Goal: Find contact information: Find contact information

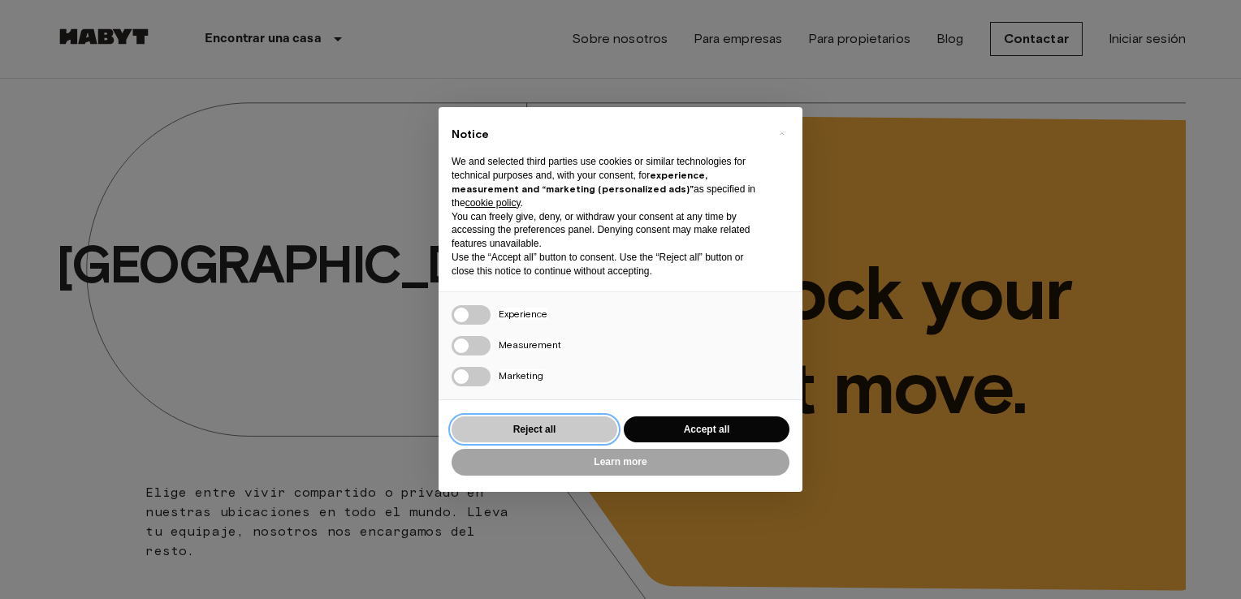
click at [574, 434] on button "Reject all" at bounding box center [535, 430] width 166 height 27
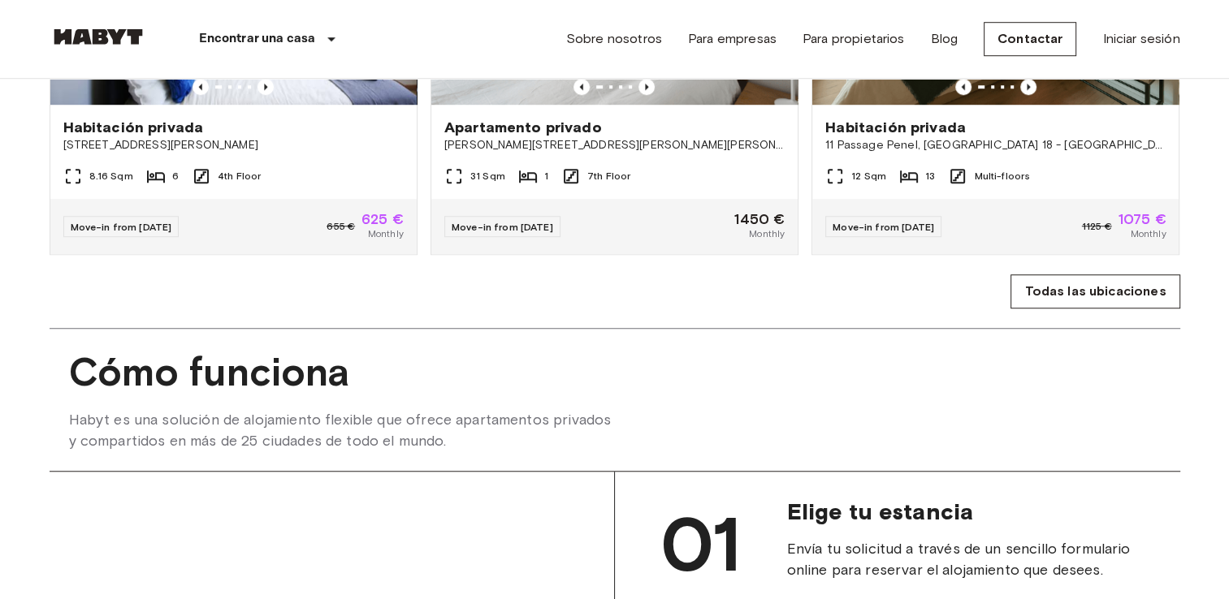
scroll to position [1223, 0]
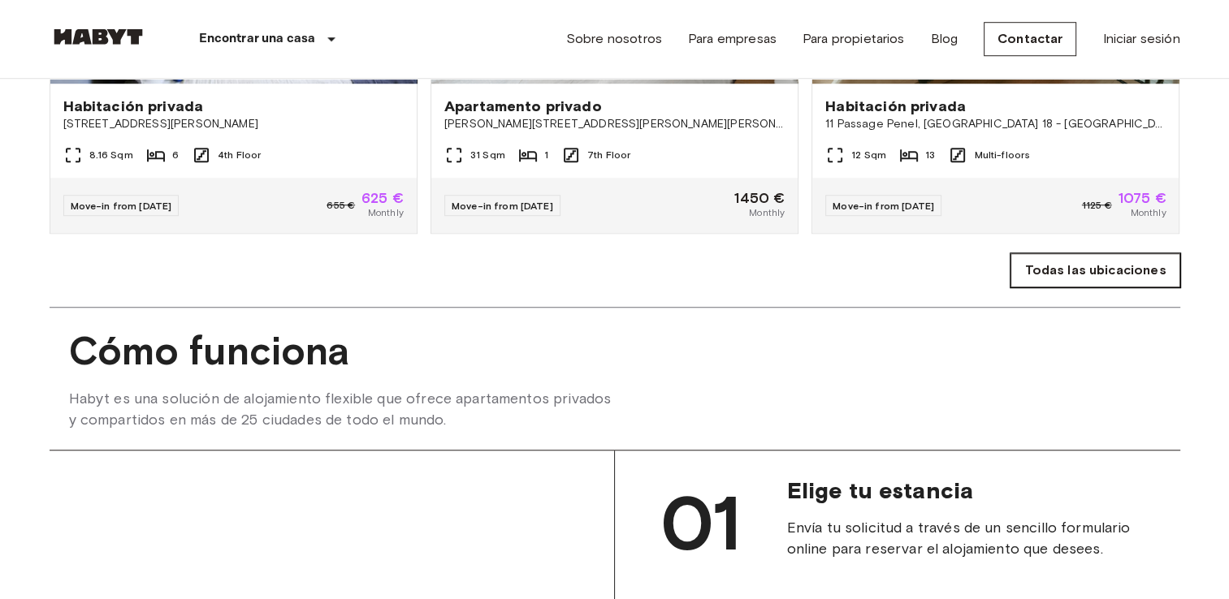
click at [1095, 288] on link "Todas las ubicaciones" at bounding box center [1094, 270] width 169 height 34
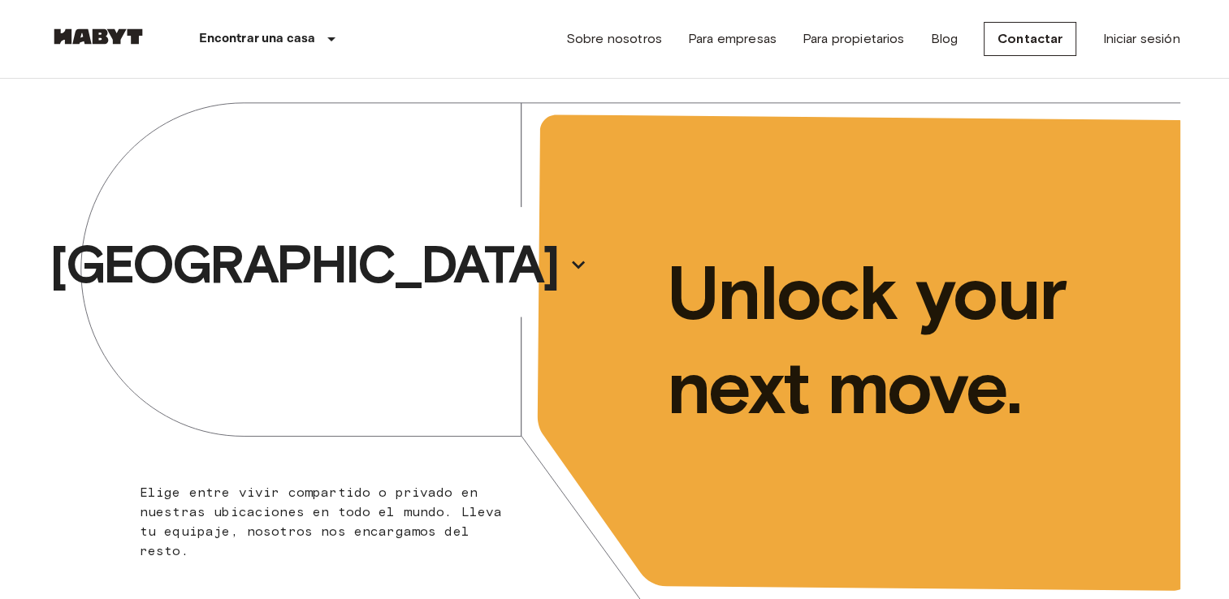
scroll to position [1223, 0]
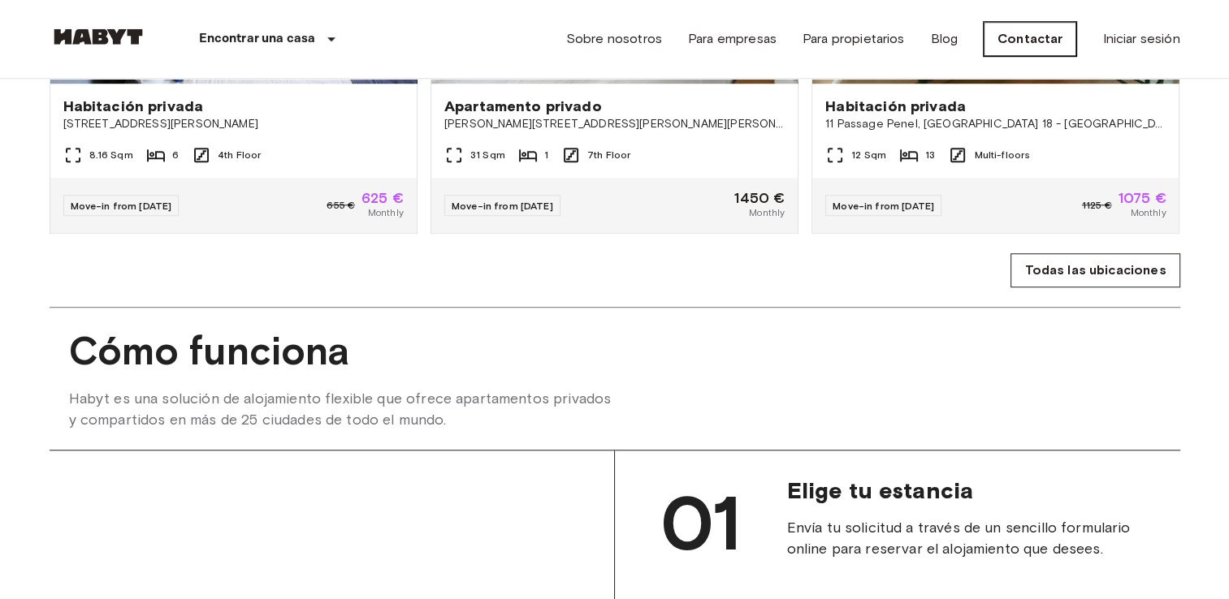
click at [1013, 47] on link "Contactar" at bounding box center [1030, 39] width 93 height 34
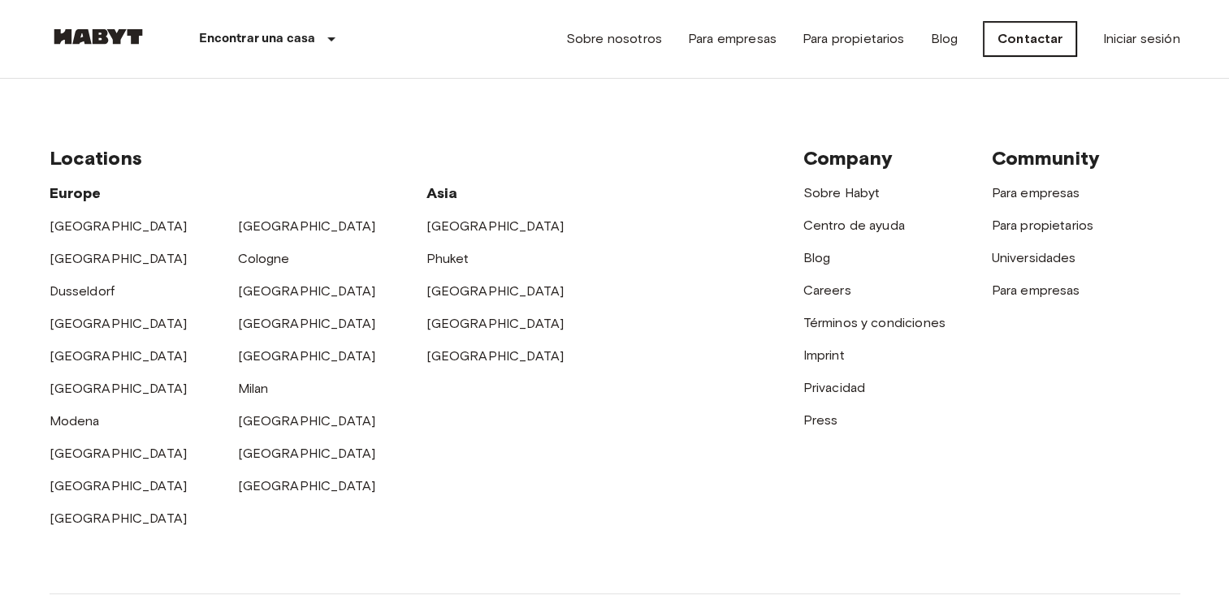
scroll to position [650, 0]
